Goal: Task Accomplishment & Management: Complete application form

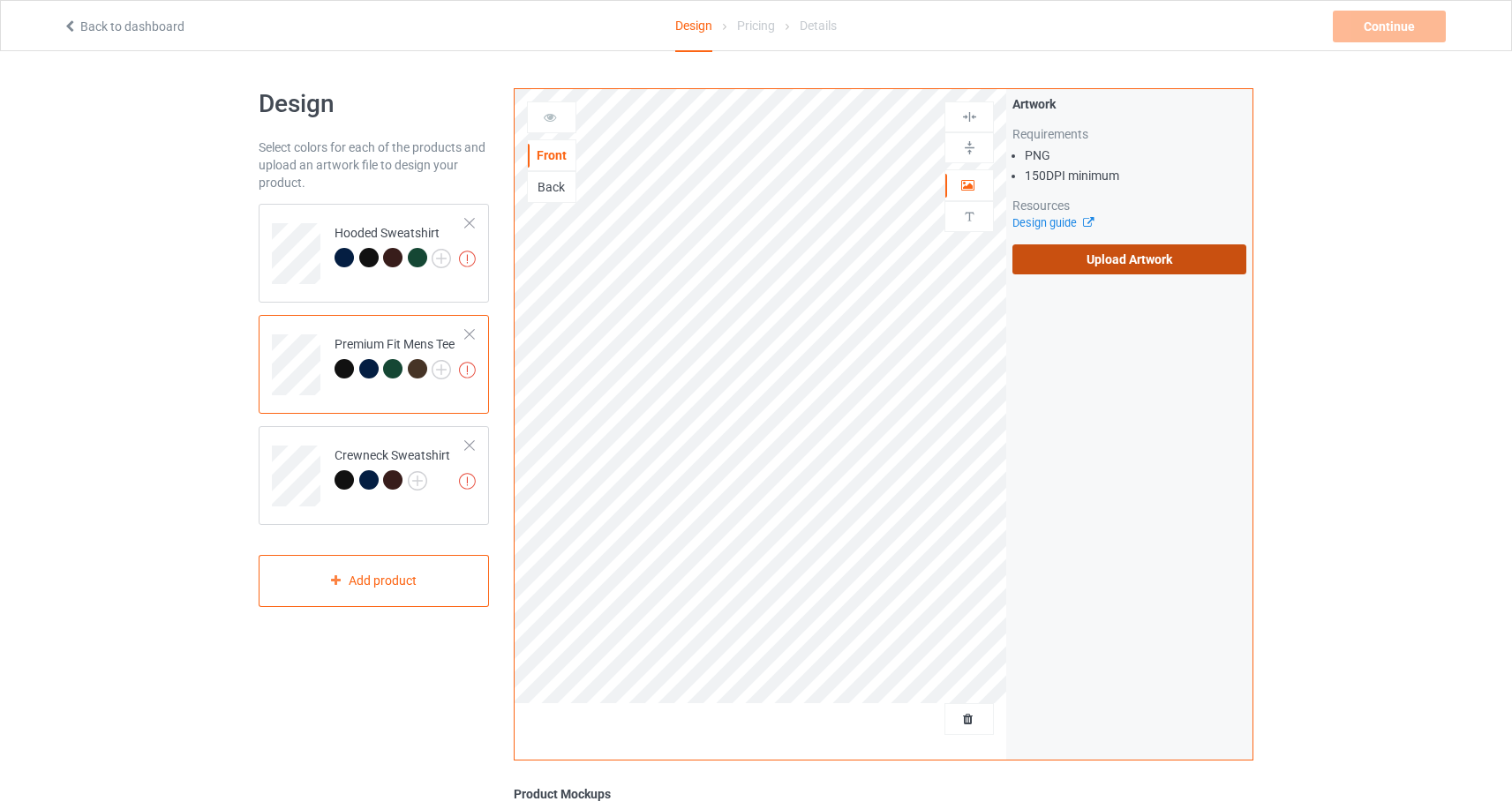
click at [1140, 269] on label "Upload Artwork" at bounding box center [1129, 259] width 234 height 30
click at [0, 0] on input "Upload Artwork" at bounding box center [0, 0] width 0 height 0
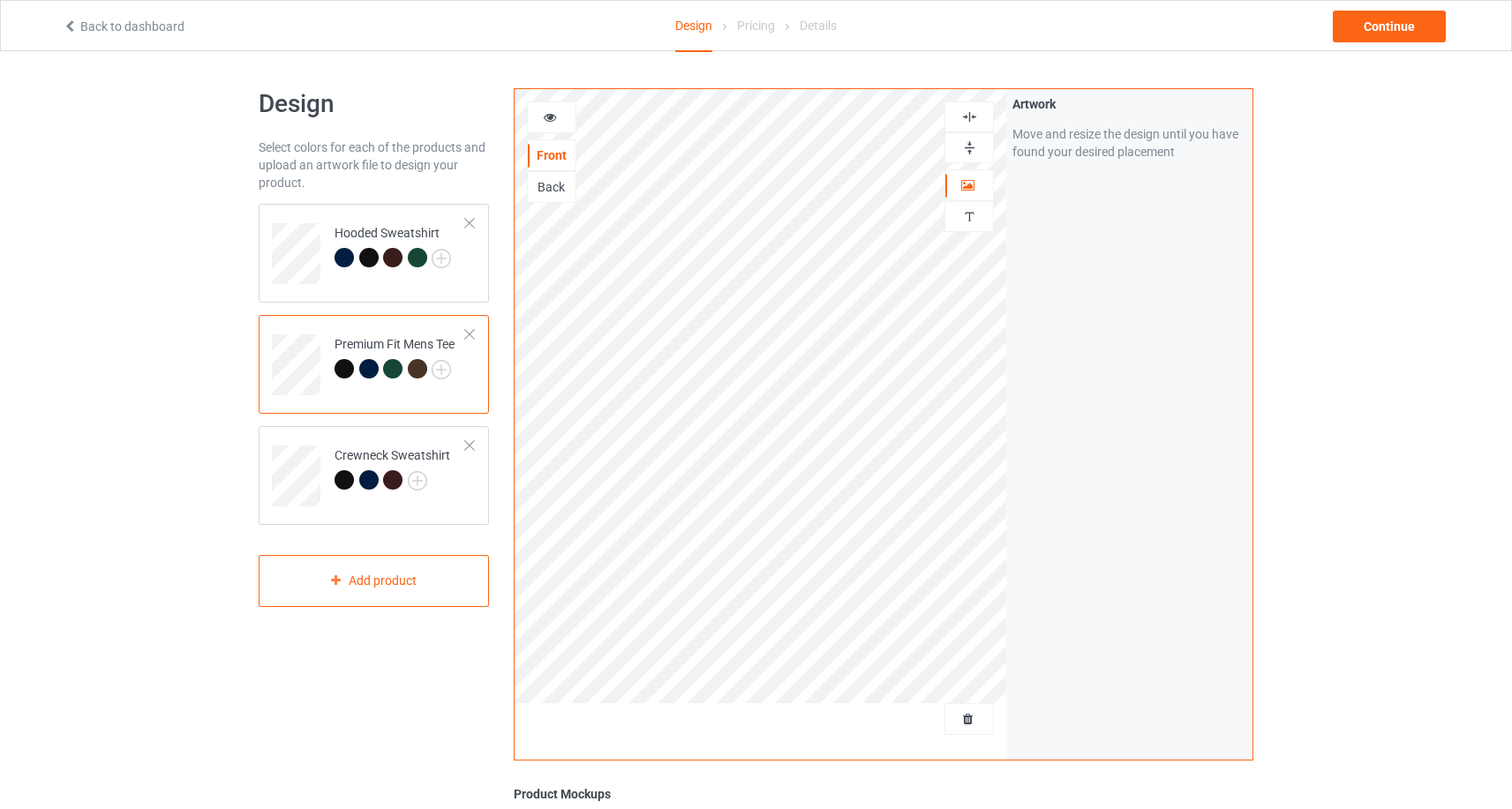
click at [553, 111] on icon at bounding box center [551, 114] width 15 height 12
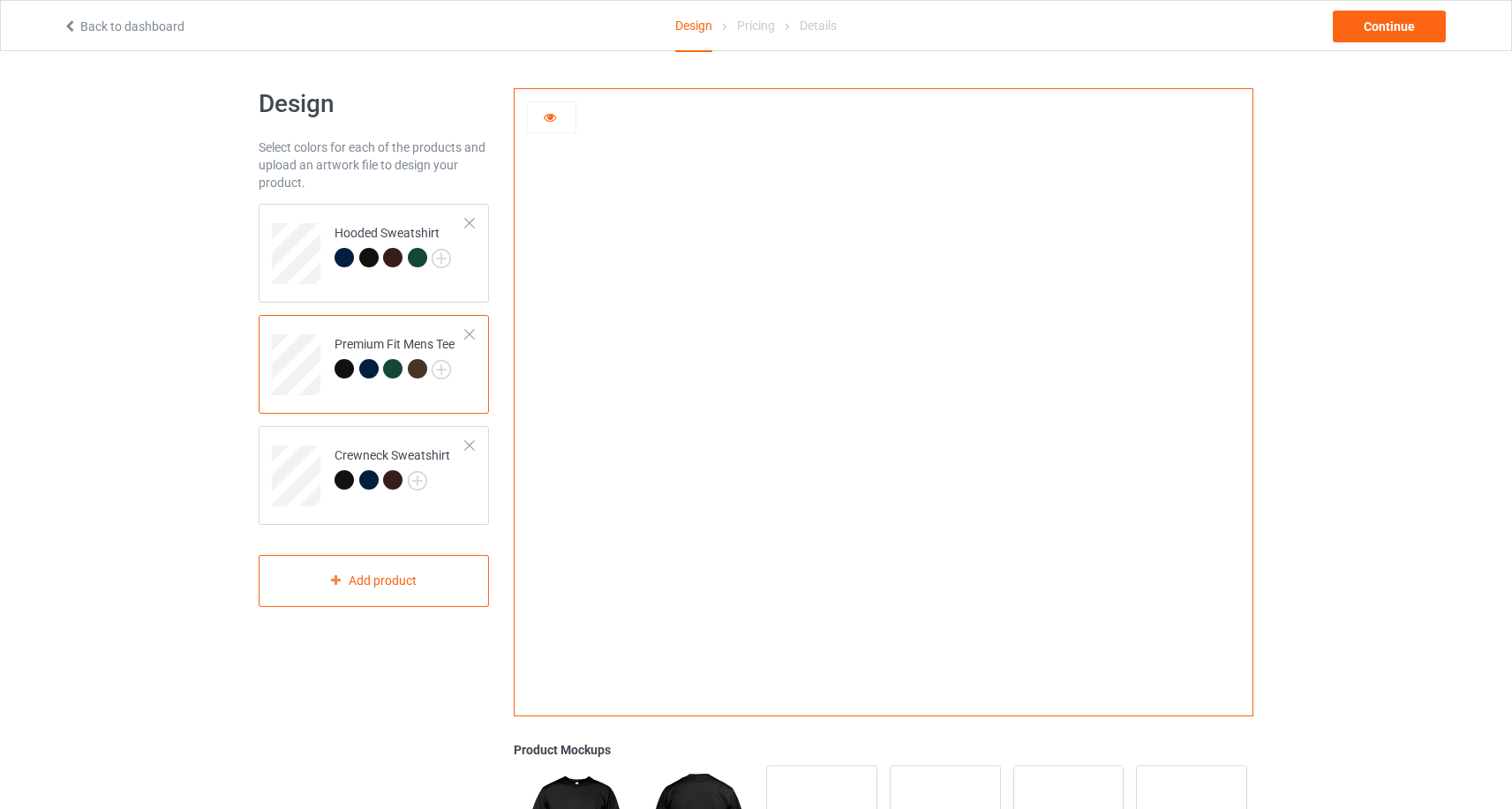
click at [544, 121] on icon at bounding box center [551, 114] width 15 height 12
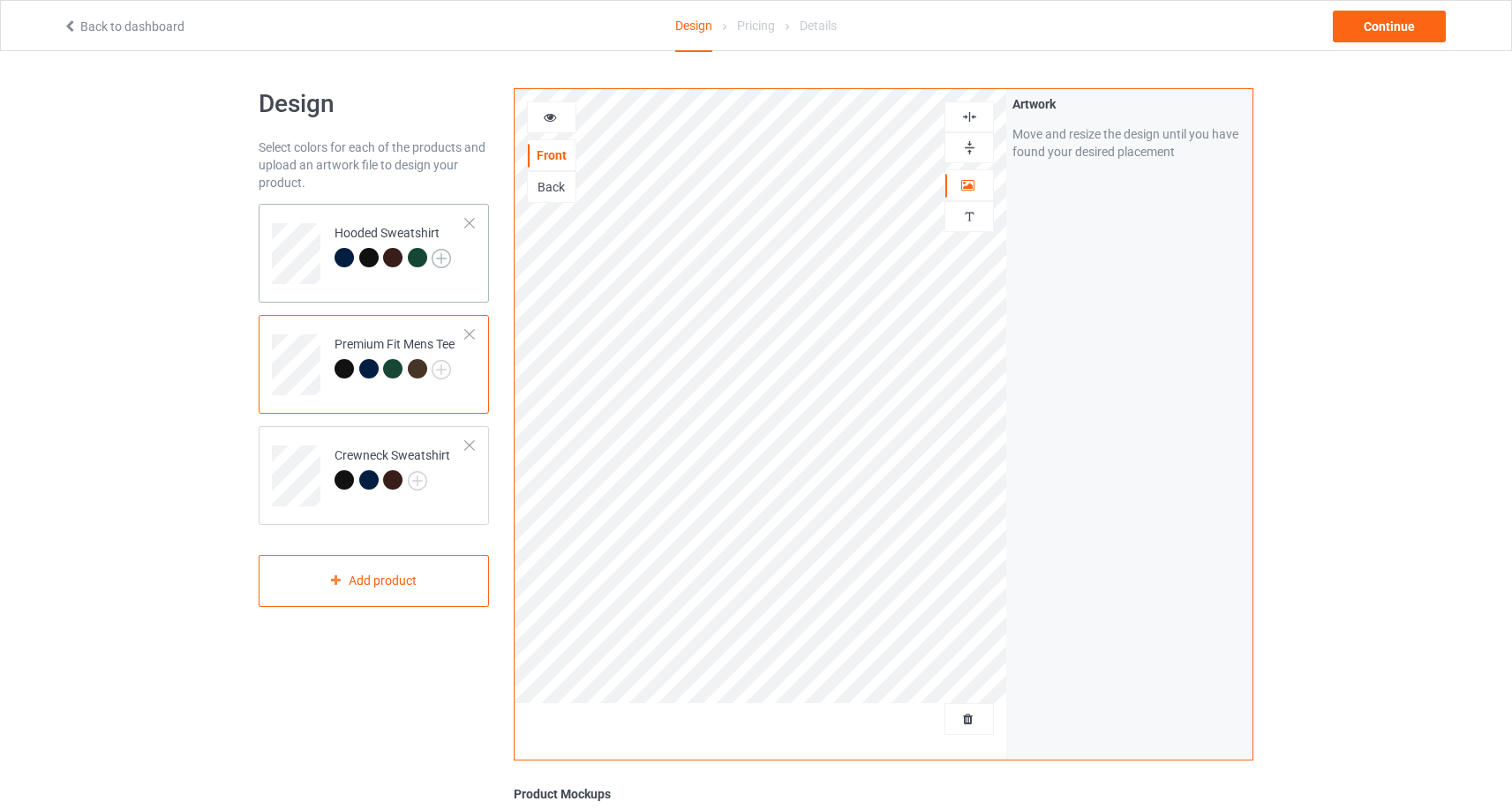
click at [439, 256] on img at bounding box center [441, 258] width 19 height 19
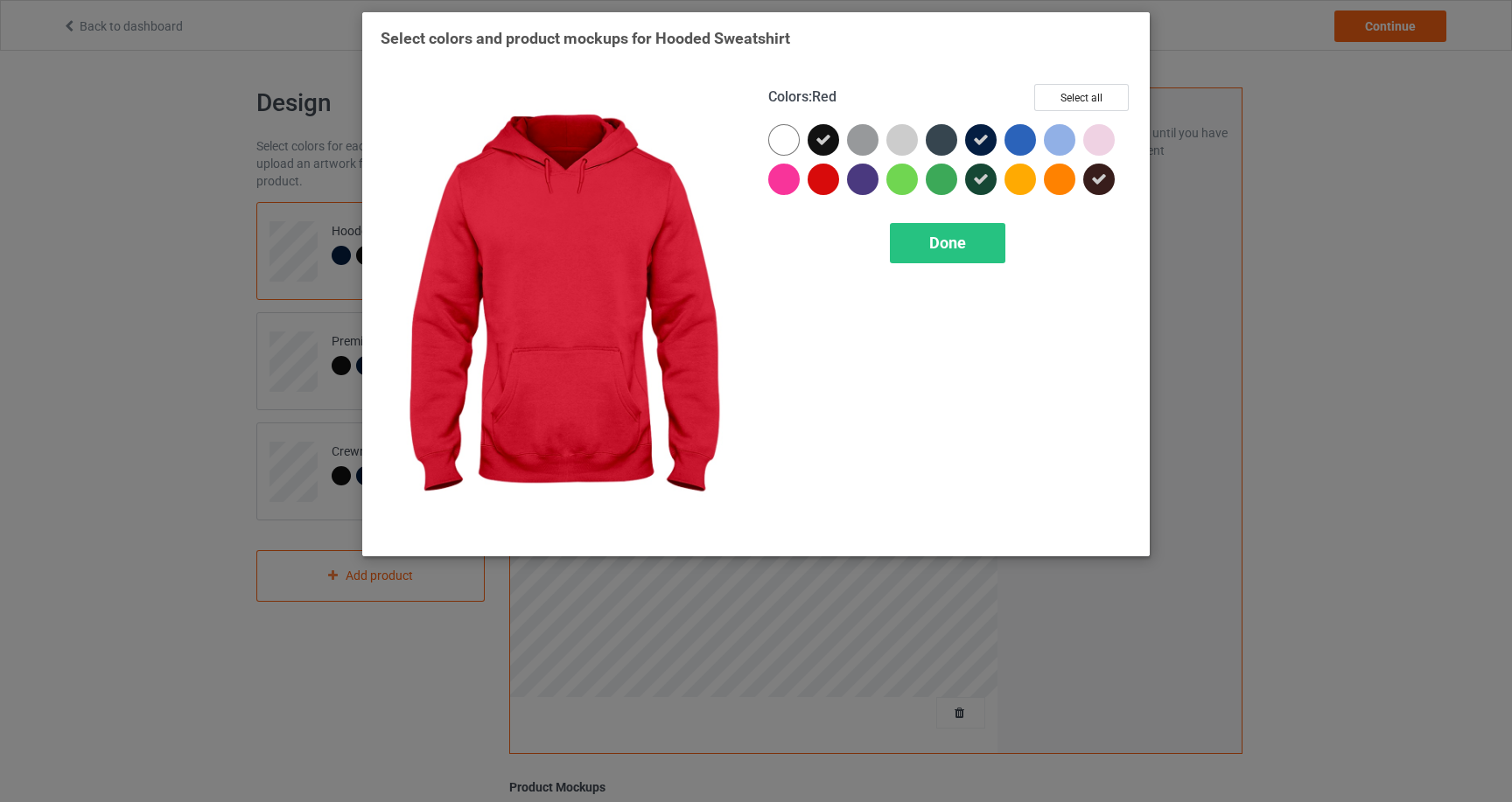
click at [830, 185] on div at bounding box center [823, 179] width 31 height 31
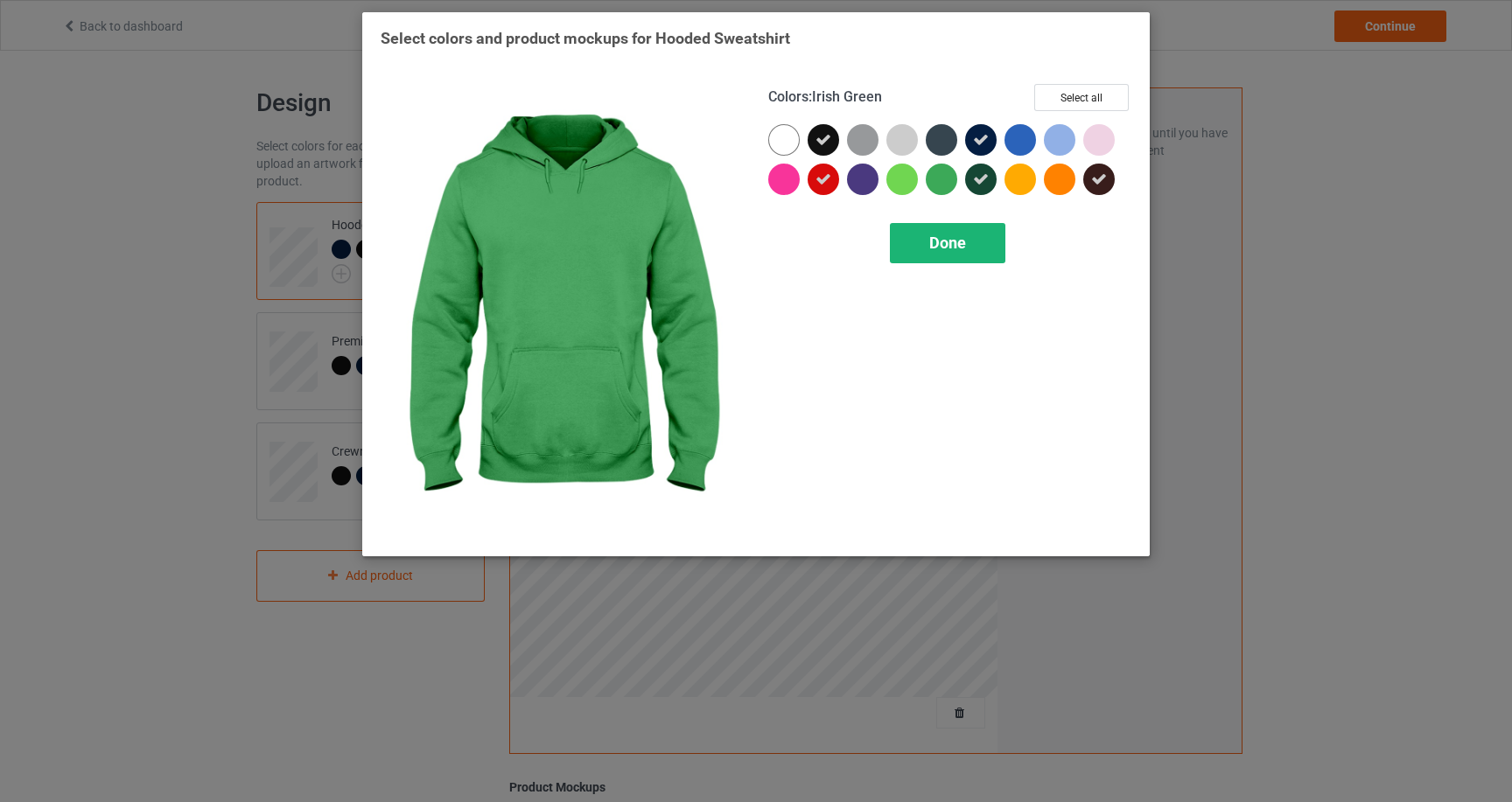
click at [938, 243] on span "Done" at bounding box center [947, 242] width 37 height 18
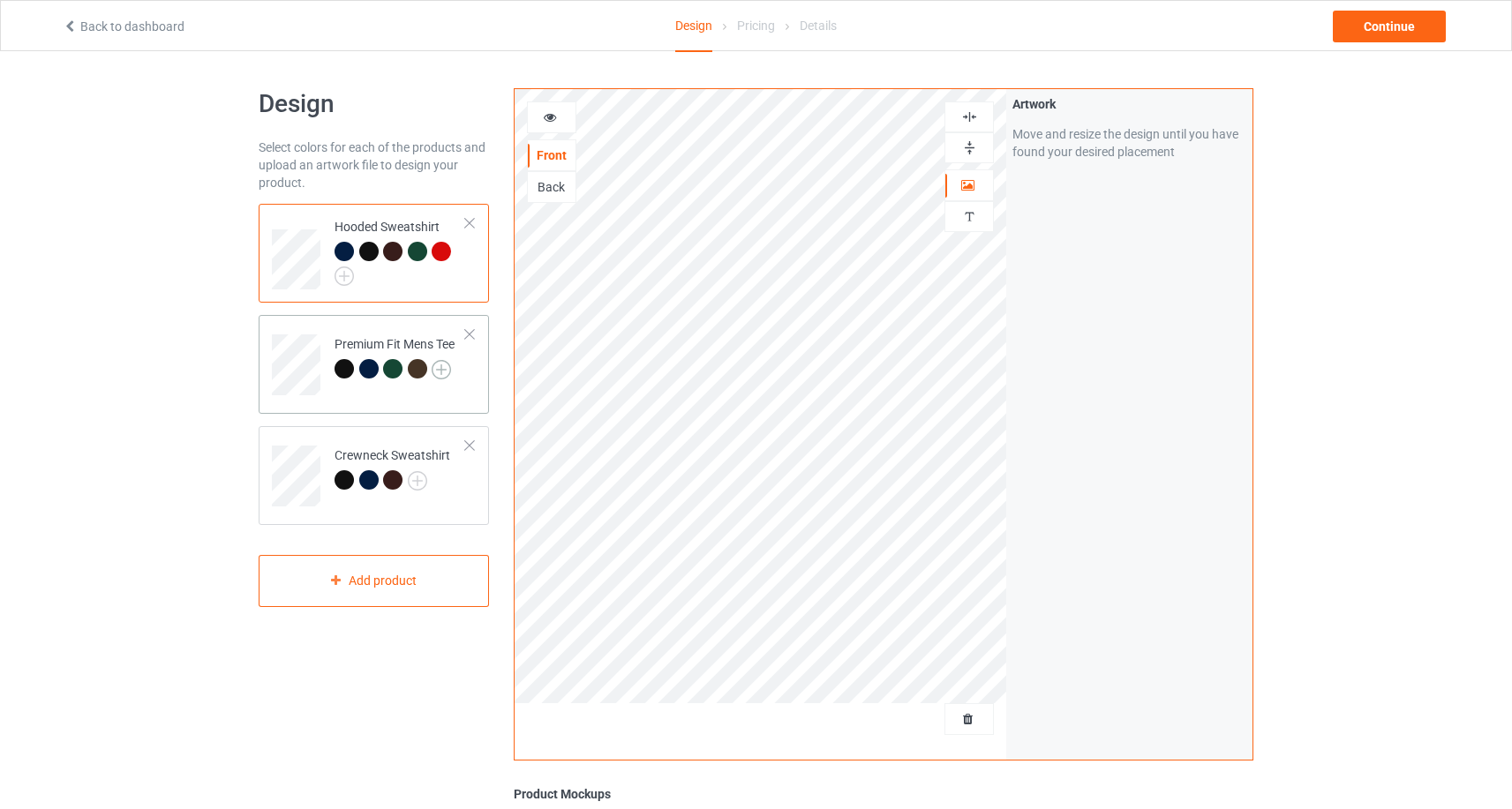
click at [440, 361] on img at bounding box center [441, 370] width 19 height 19
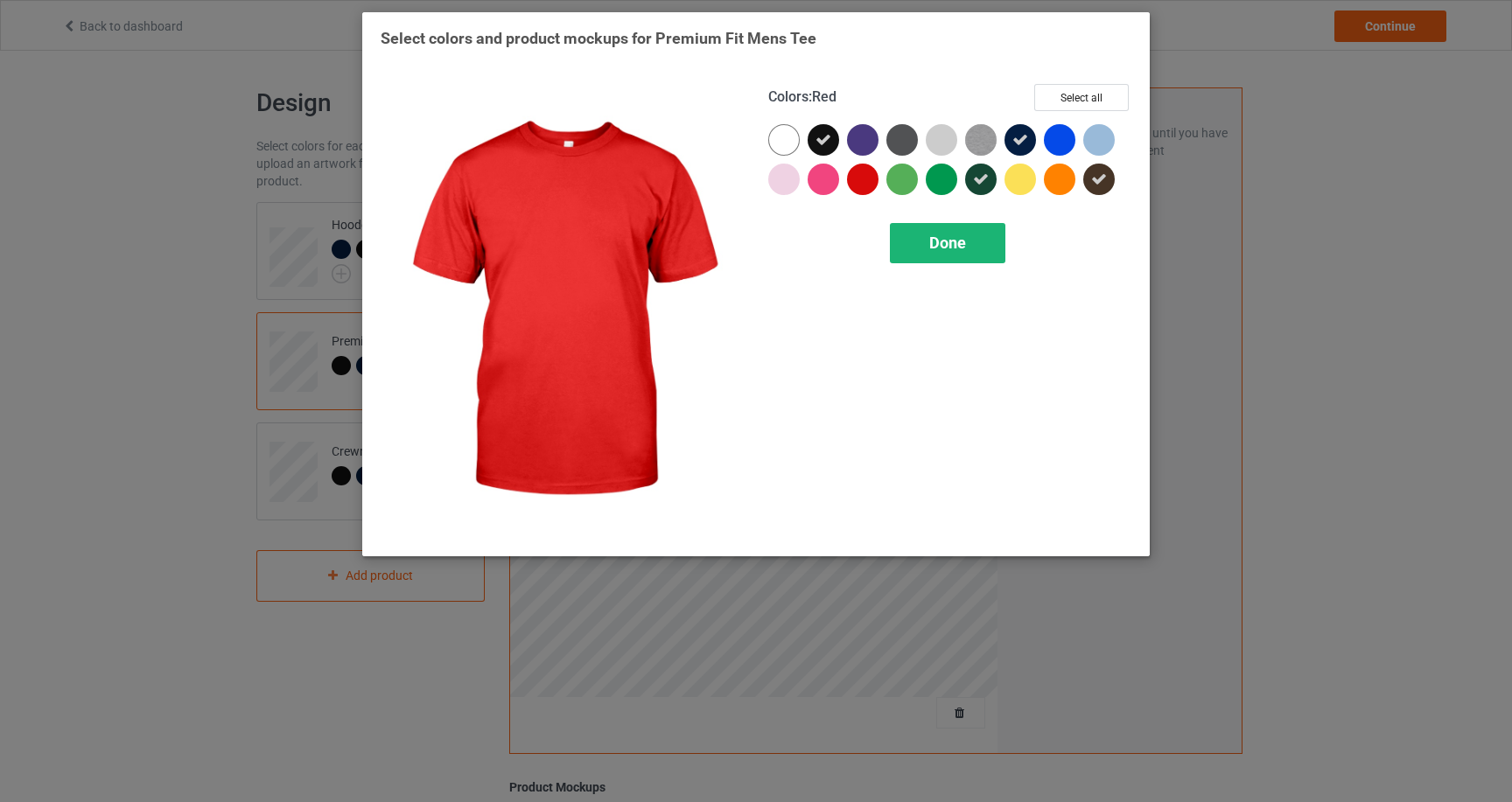
drag, startPoint x: 853, startPoint y: 186, endPoint x: 911, endPoint y: 233, distance: 74.7
click at [853, 186] on div at bounding box center [862, 179] width 31 height 31
click at [939, 255] on div "Done" at bounding box center [948, 243] width 115 height 41
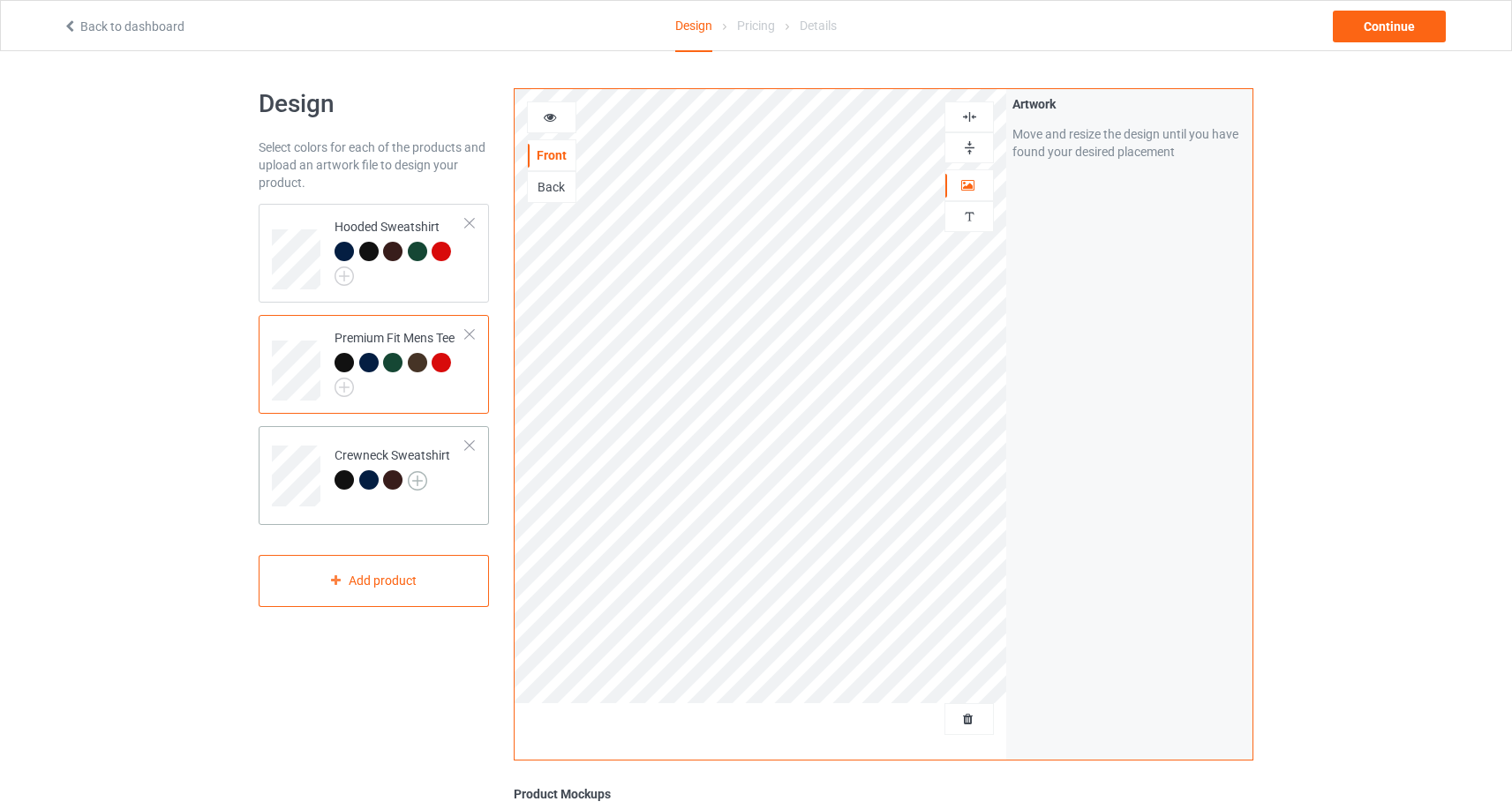
click at [424, 486] on img at bounding box center [418, 481] width 19 height 19
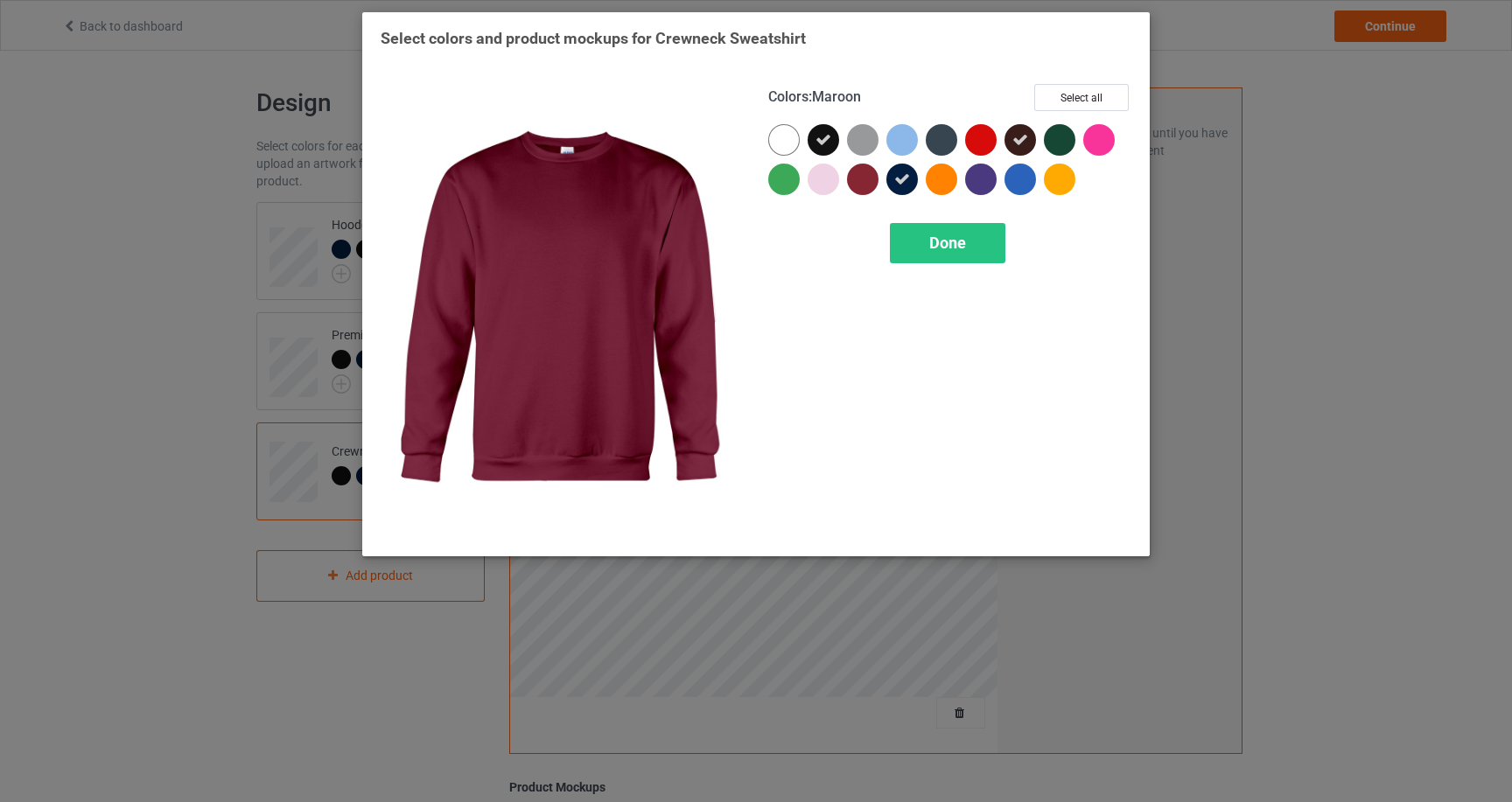
click at [863, 174] on div at bounding box center [862, 179] width 31 height 31
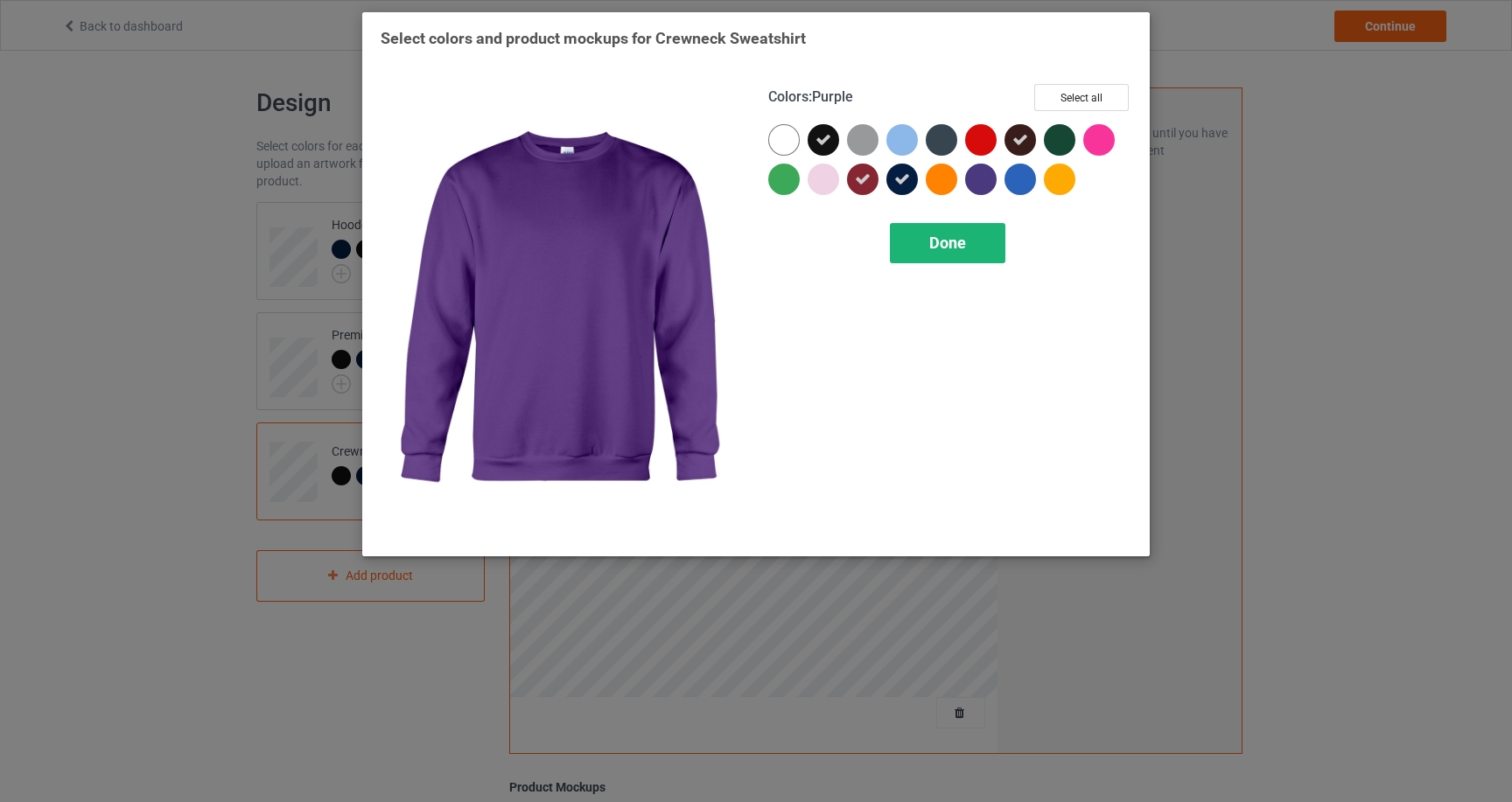
click at [969, 247] on div "Done" at bounding box center [948, 243] width 115 height 41
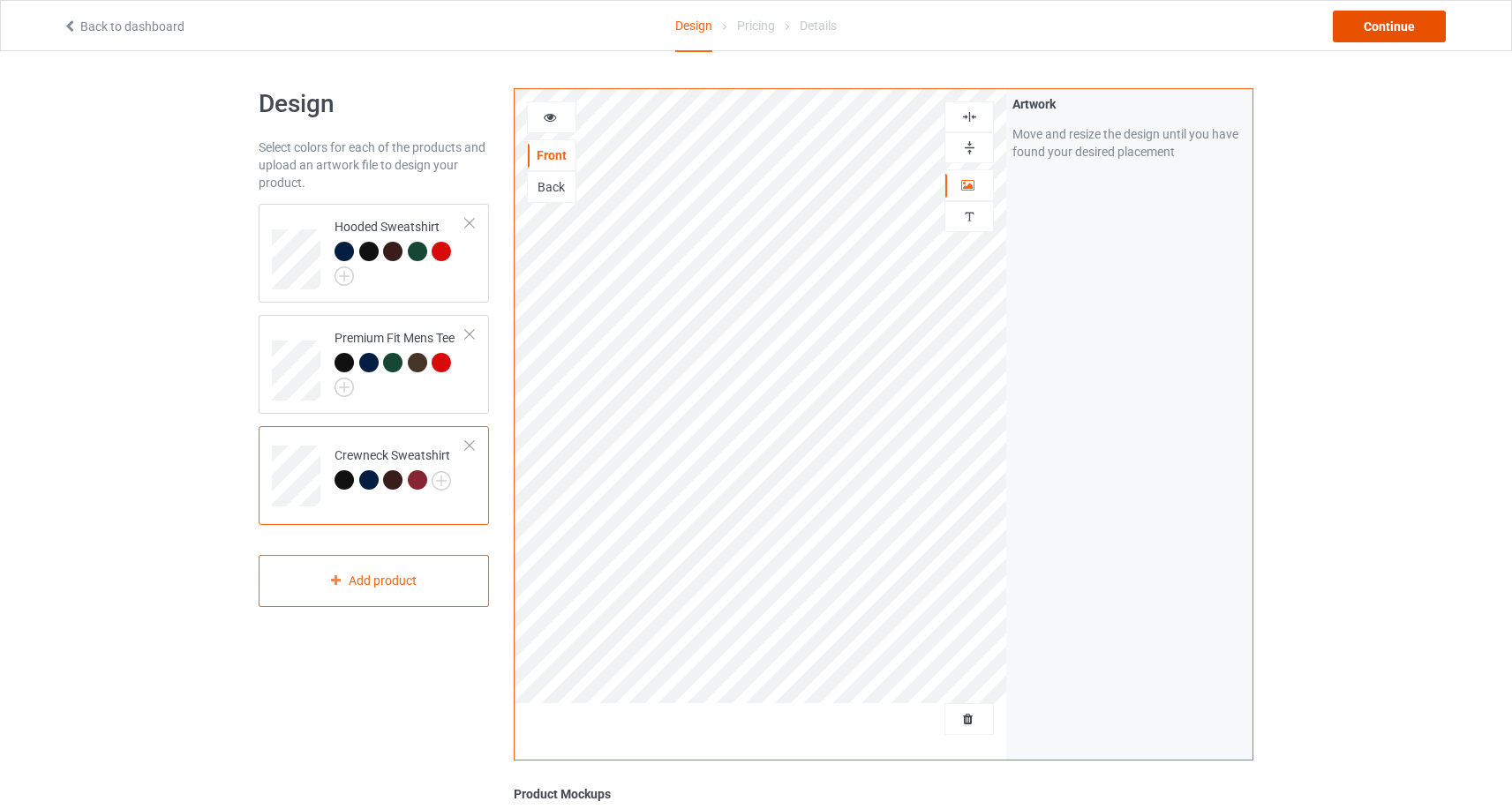
click at [1415, 31] on div "Continue" at bounding box center [1389, 26] width 113 height 31
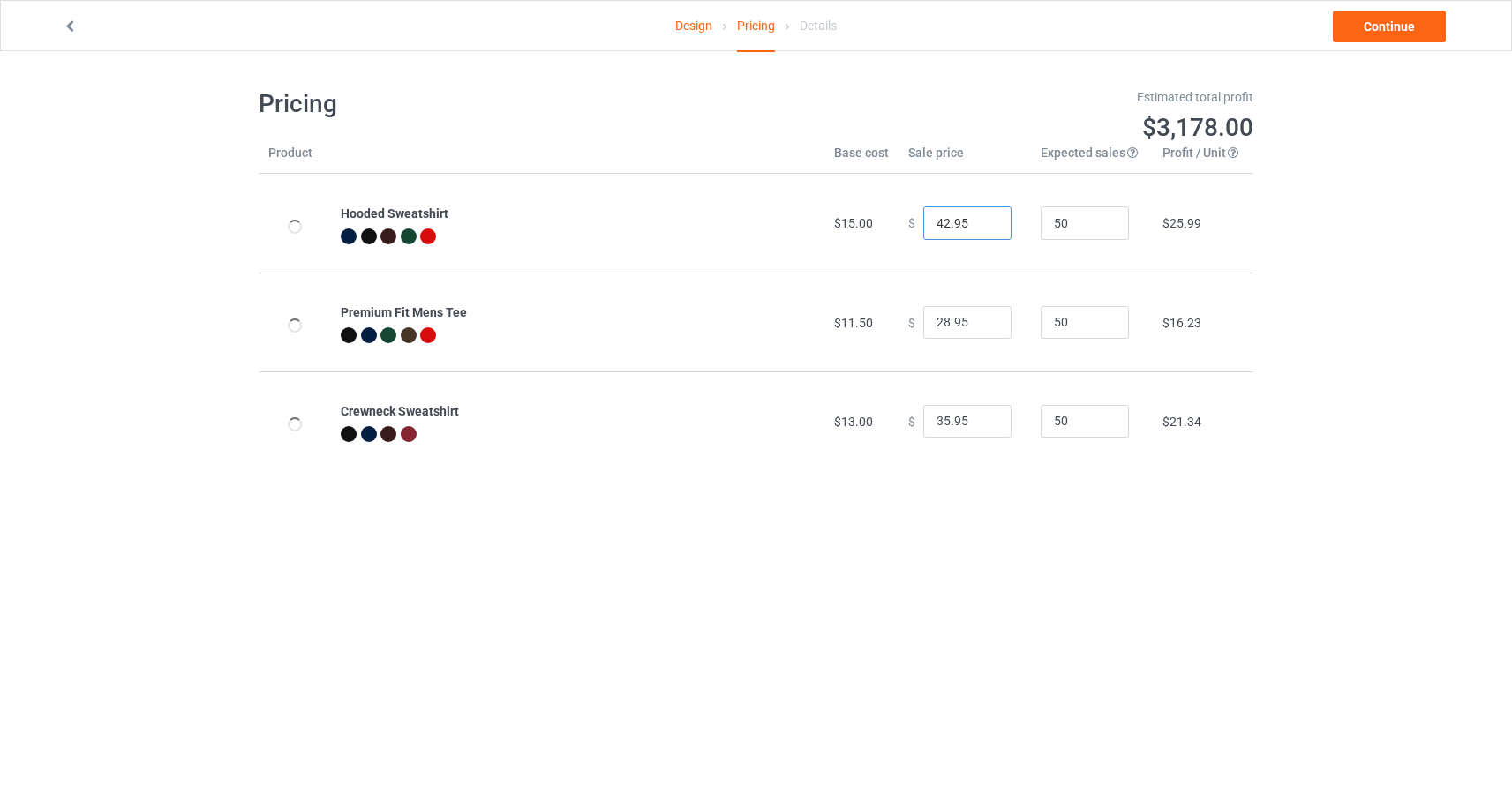
drag, startPoint x: 939, startPoint y: 222, endPoint x: 929, endPoint y: 221, distance: 10.0
click at [929, 221] on input "42.95" at bounding box center [968, 223] width 89 height 33
type input "38.95"
click at [939, 319] on input "28.95" at bounding box center [968, 322] width 89 height 33
type input "23.95"
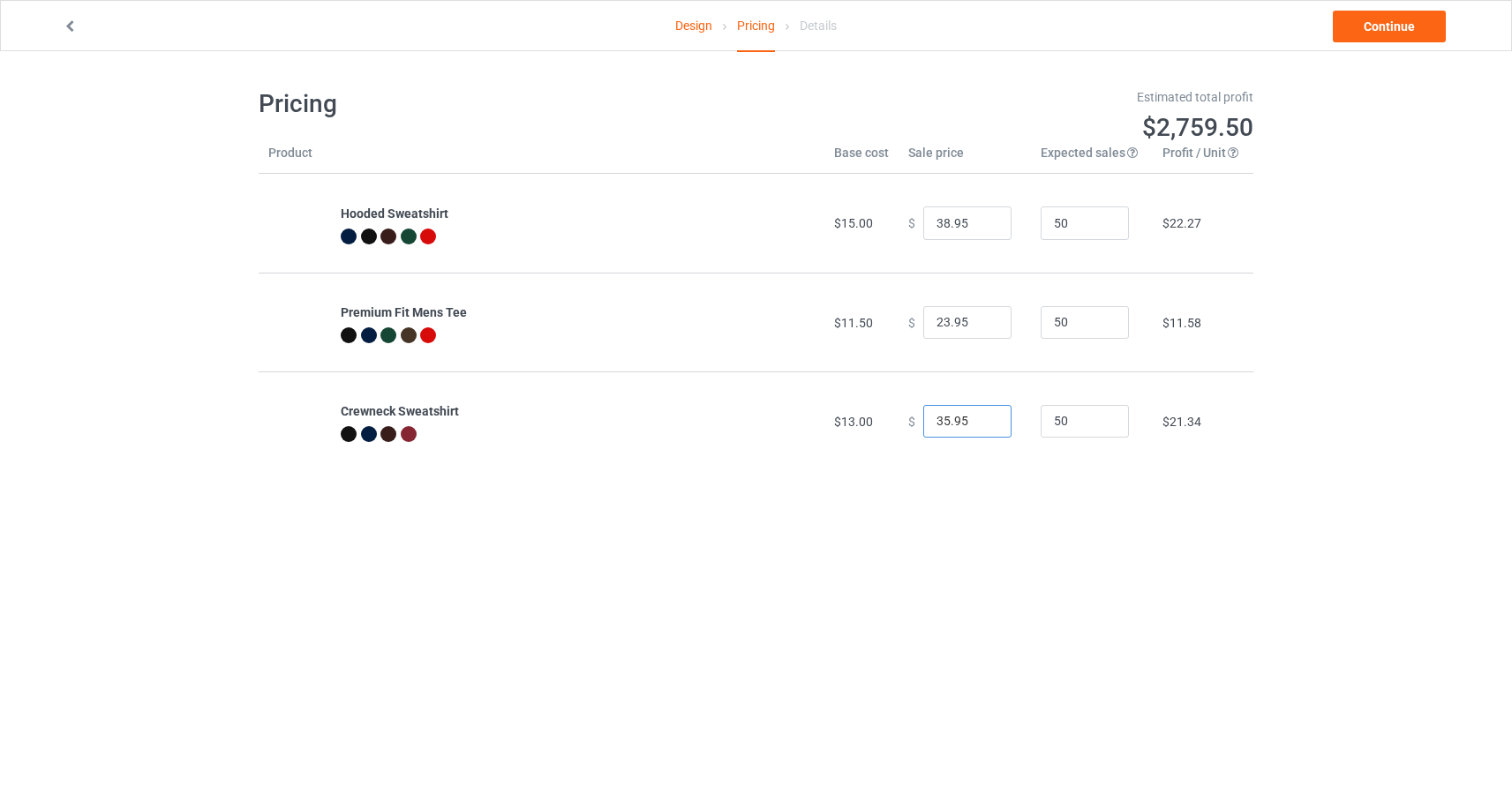
click at [939, 421] on input "35.95" at bounding box center [968, 421] width 89 height 33
type input "32.95"
click at [1383, 30] on link "Continue" at bounding box center [1389, 26] width 113 height 31
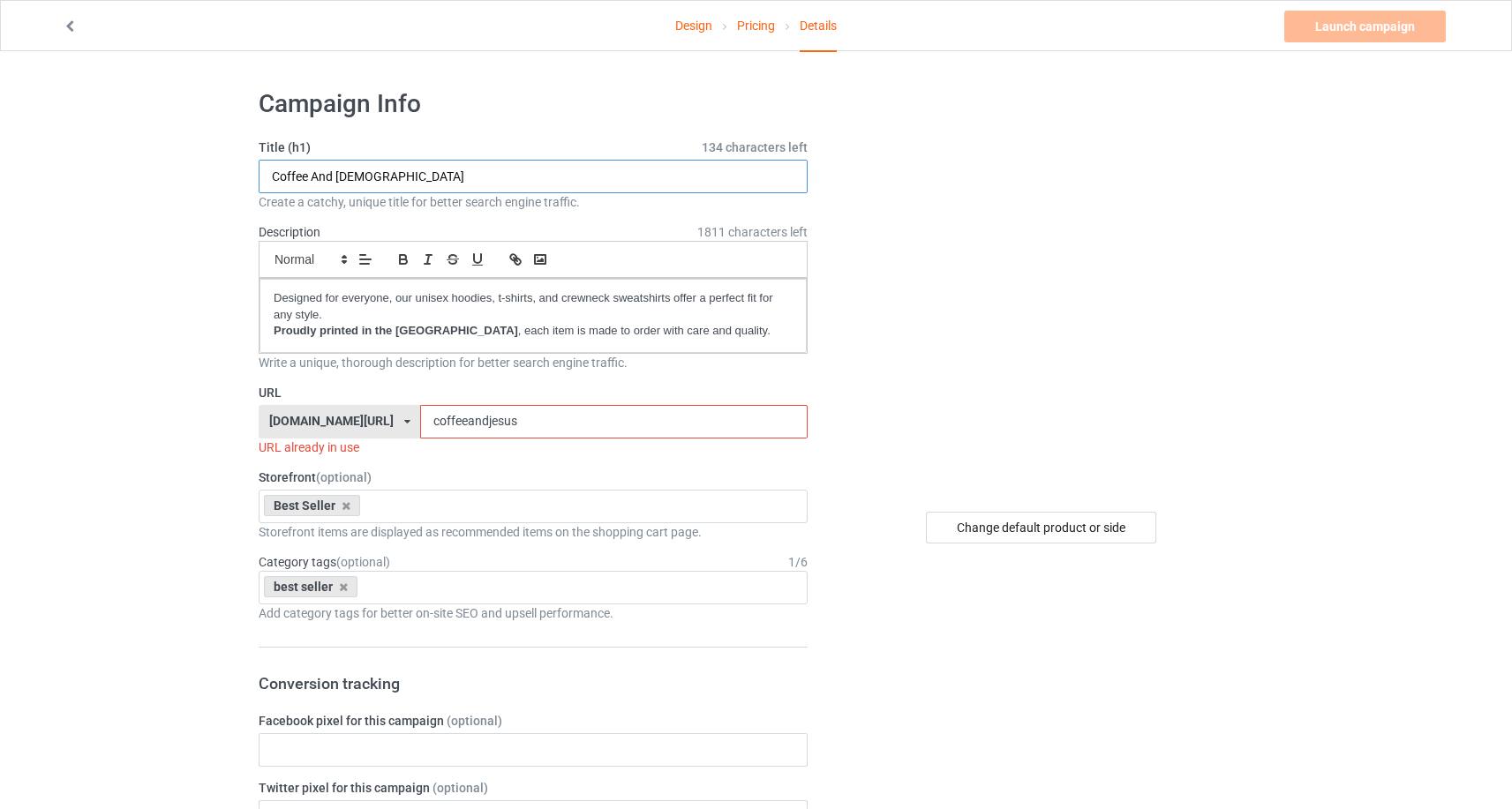
drag, startPoint x: 409, startPoint y: 172, endPoint x: 268, endPoint y: 175, distance: 141.0
click at [268, 175] on input "Coffee And [DEMOGRAPHIC_DATA]" at bounding box center [533, 176] width 549 height 33
drag, startPoint x: 471, startPoint y: 177, endPoint x: 261, endPoint y: 175, distance: 210.0
click at [261, 175] on input "I Thank God For Saving Me" at bounding box center [533, 176] width 549 height 33
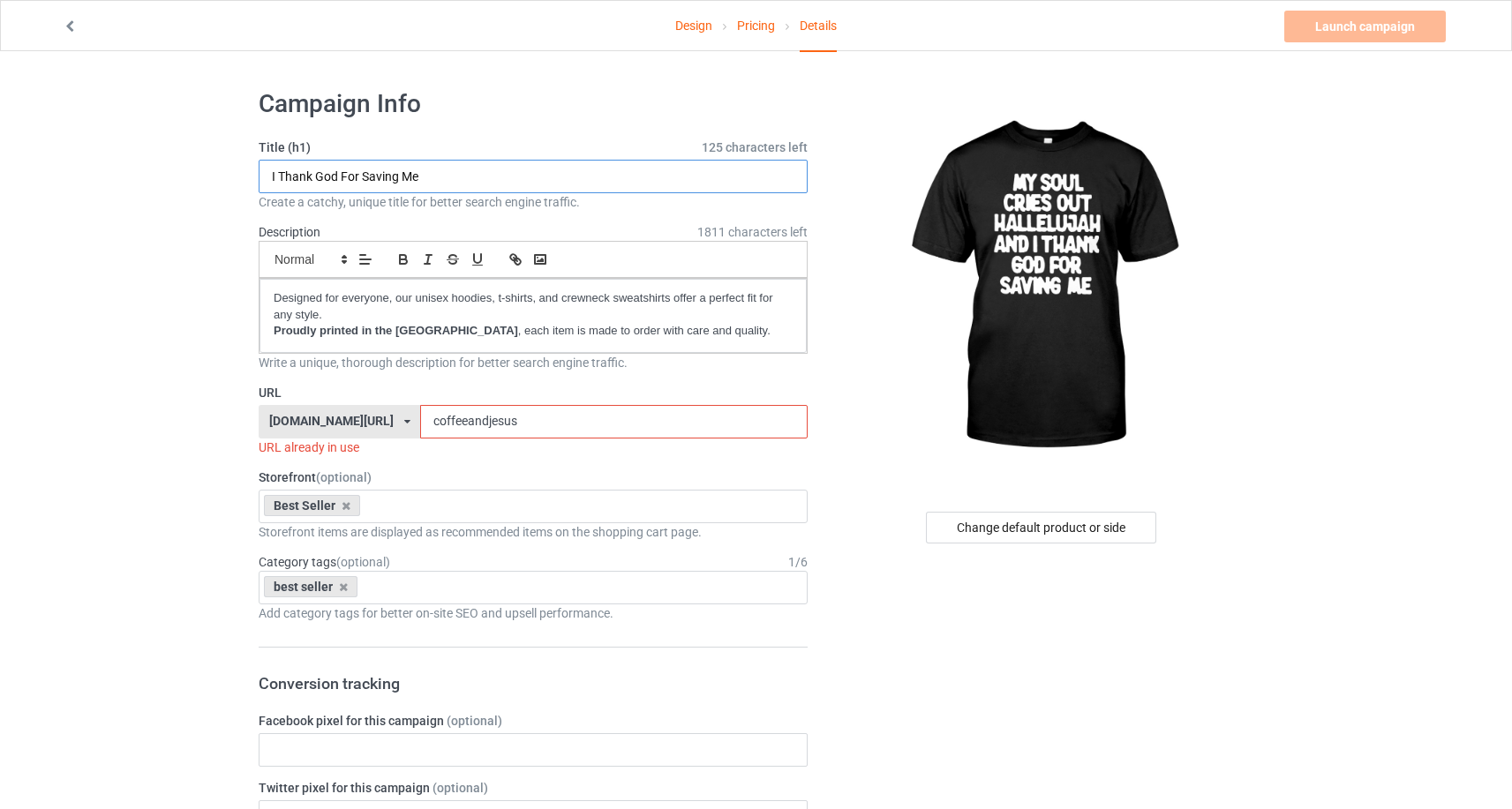
type input "I Thank God For Saving Me"
drag, startPoint x: 610, startPoint y: 424, endPoint x: 471, endPoint y: 421, distance: 139.0
click at [471, 421] on div "[DOMAIN_NAME][URL] [DOMAIN_NAME][URL] [DOMAIN_NAME][URL] [DOMAIN_NAME][URL] 5ca…" at bounding box center [533, 421] width 549 height 33
paste input "I Thank God For Saving Me"
click at [501, 425] on input "I Thank God For Saving Me" at bounding box center [614, 421] width 387 height 33
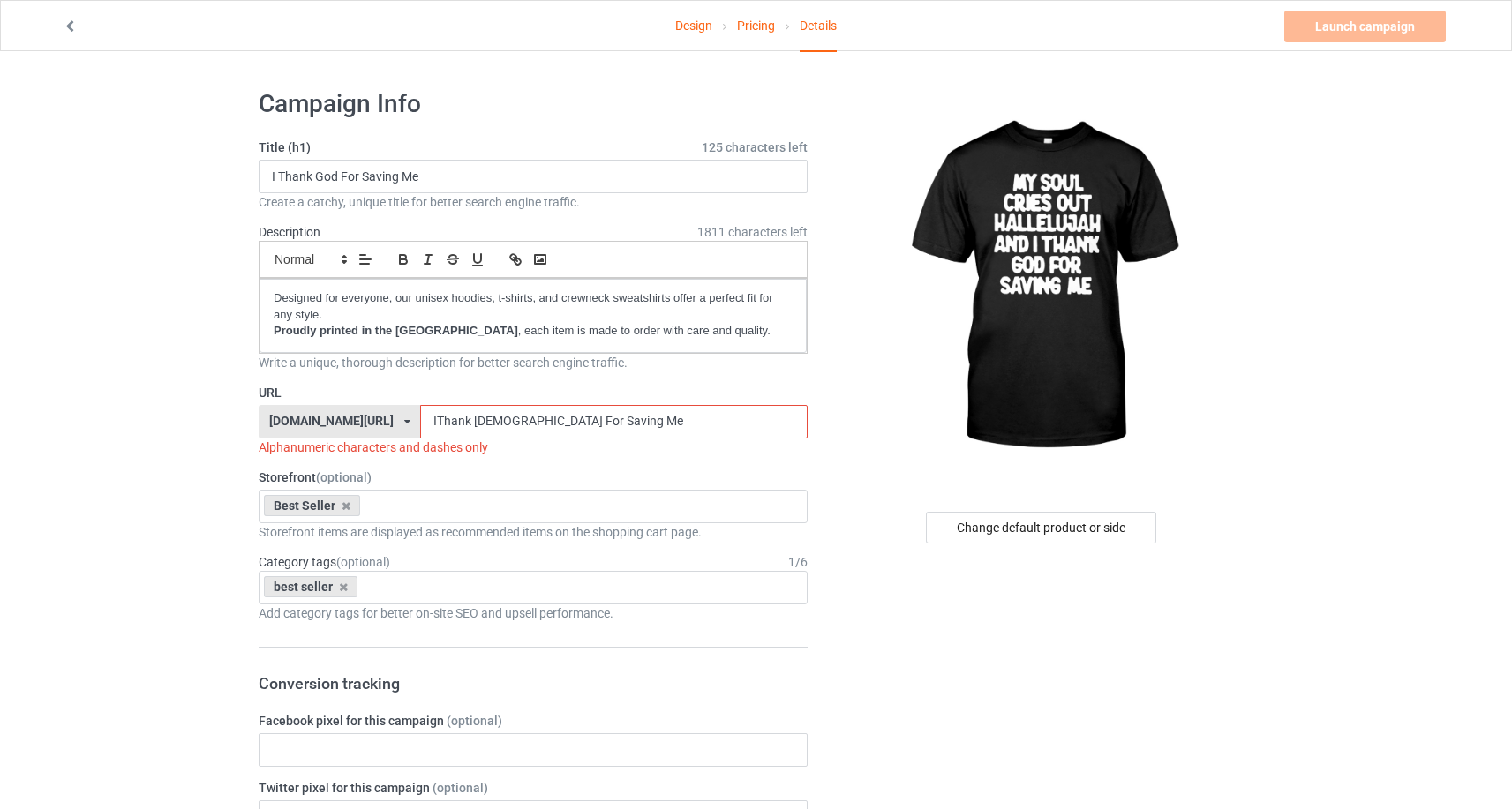
click at [536, 430] on input "IThank [DEMOGRAPHIC_DATA] For Saving Me" at bounding box center [614, 421] width 387 height 33
click at [537, 422] on input "IThank [DEMOGRAPHIC_DATA] For Saving Me" at bounding box center [614, 421] width 387 height 33
click at [557, 427] on input "IThankGod For Saving Me" at bounding box center [614, 421] width 387 height 33
click at [578, 424] on input "IThankGodFor Saving Me" at bounding box center [614, 421] width 387 height 33
click at [610, 424] on input "IThankGodForSaving Me" at bounding box center [614, 421] width 387 height 33
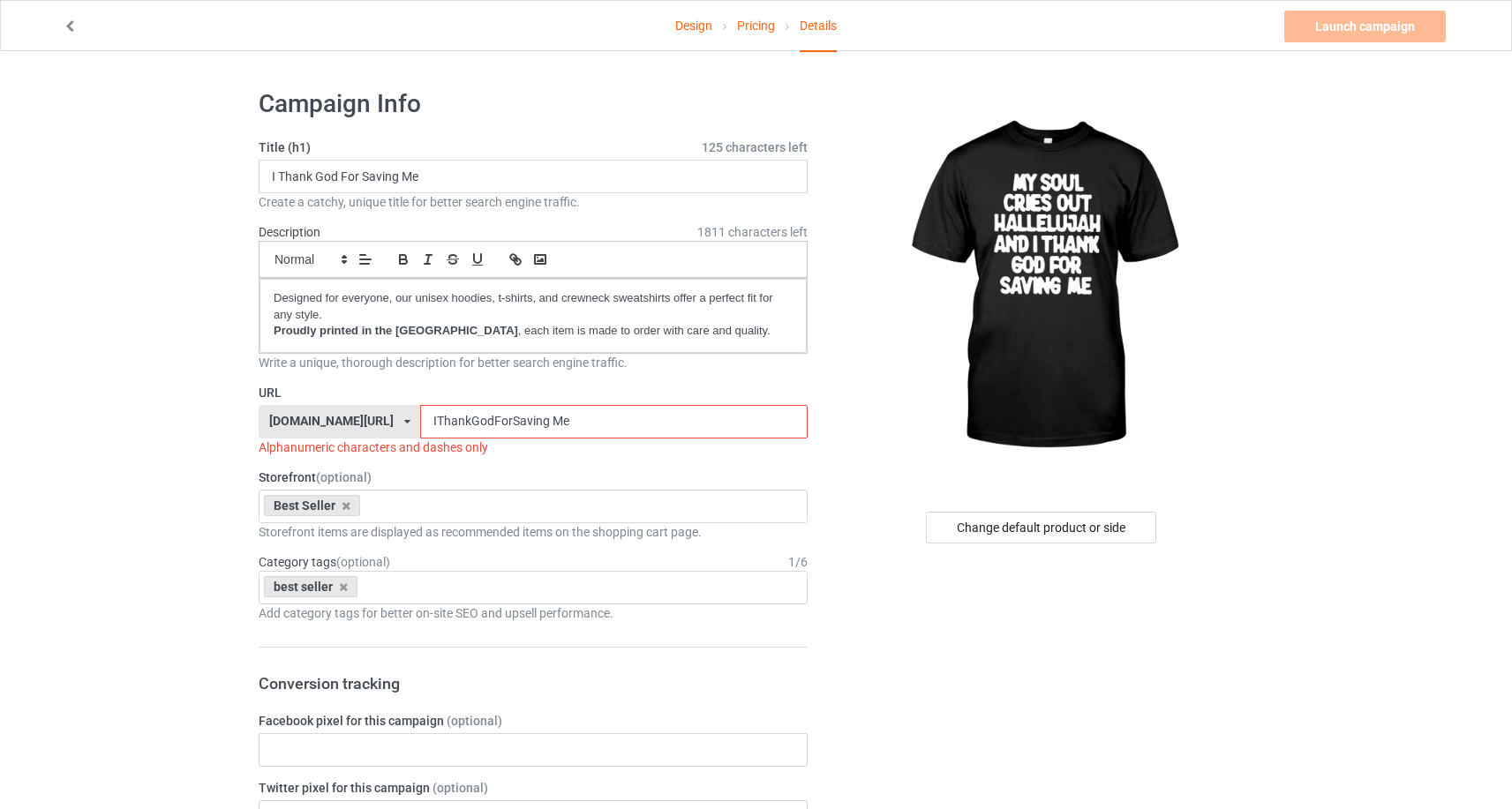
click at [613, 424] on input "IThankGodForSaving Me" at bounding box center [614, 421] width 387 height 33
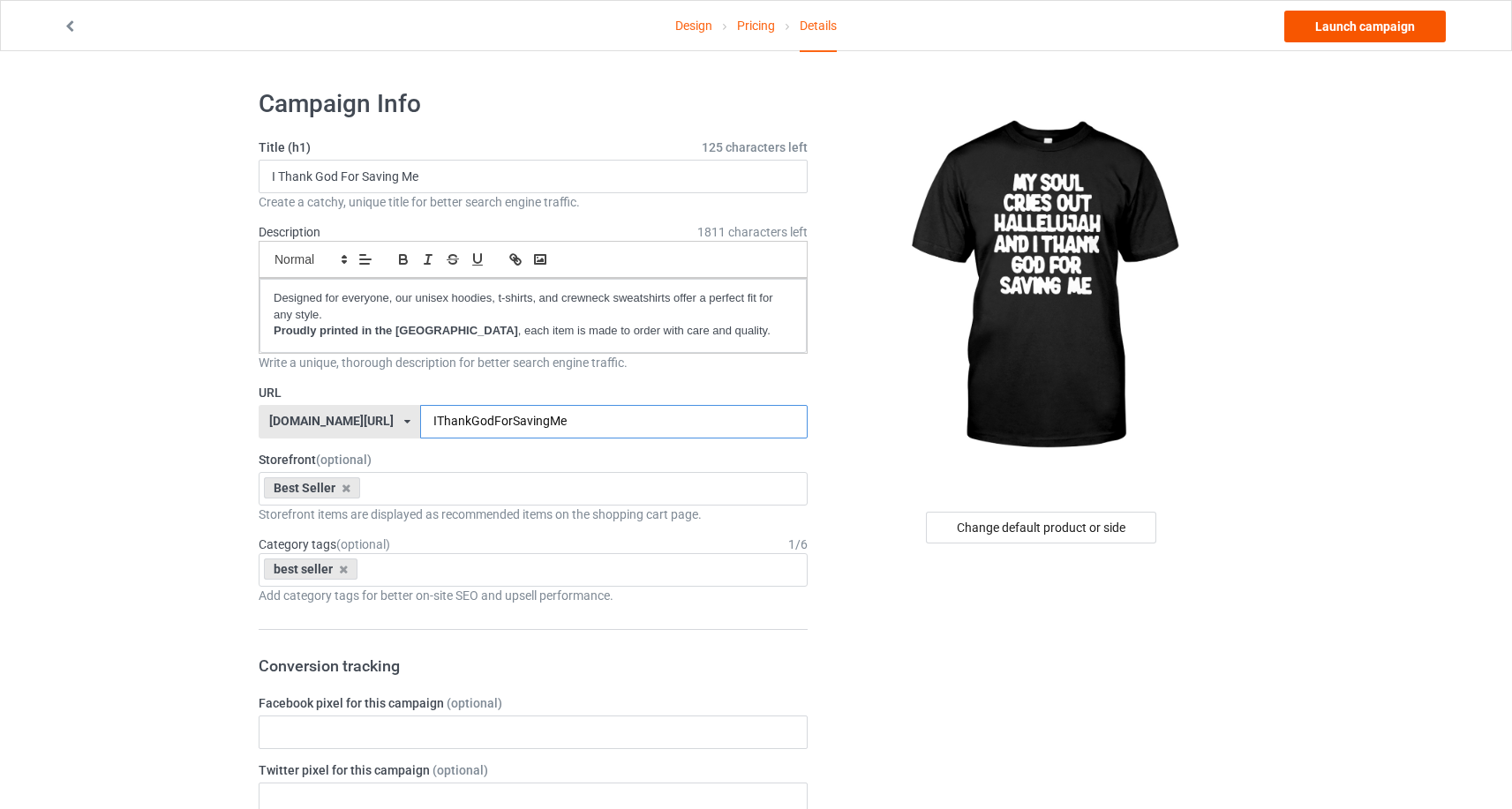
type input "IThankGodForSavingMe"
click at [1372, 27] on link "Launch campaign" at bounding box center [1364, 26] width 161 height 31
